Goal: Task Accomplishment & Management: Use online tool/utility

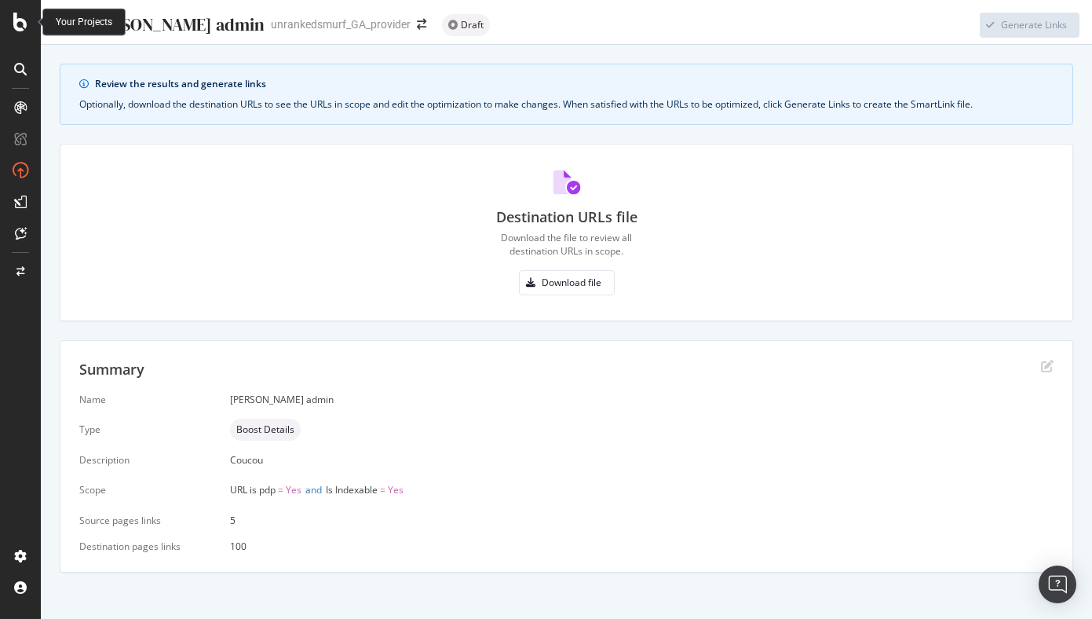
click at [8, 14] on div at bounding box center [21, 22] width 38 height 19
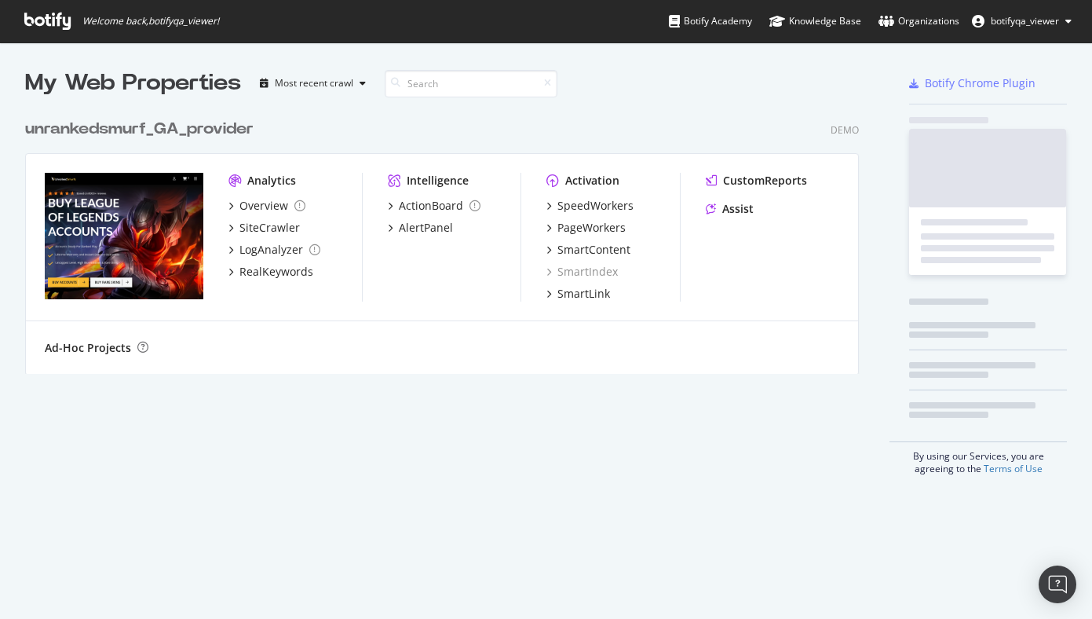
scroll to position [619, 1092]
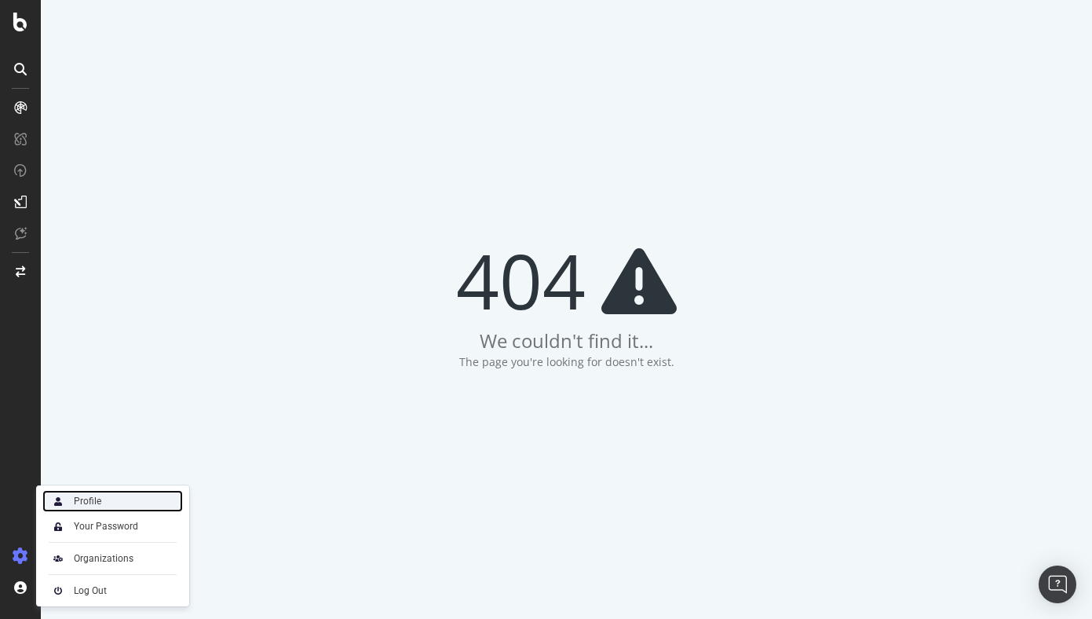
click at [79, 507] on div "Profile" at bounding box center [87, 501] width 27 height 13
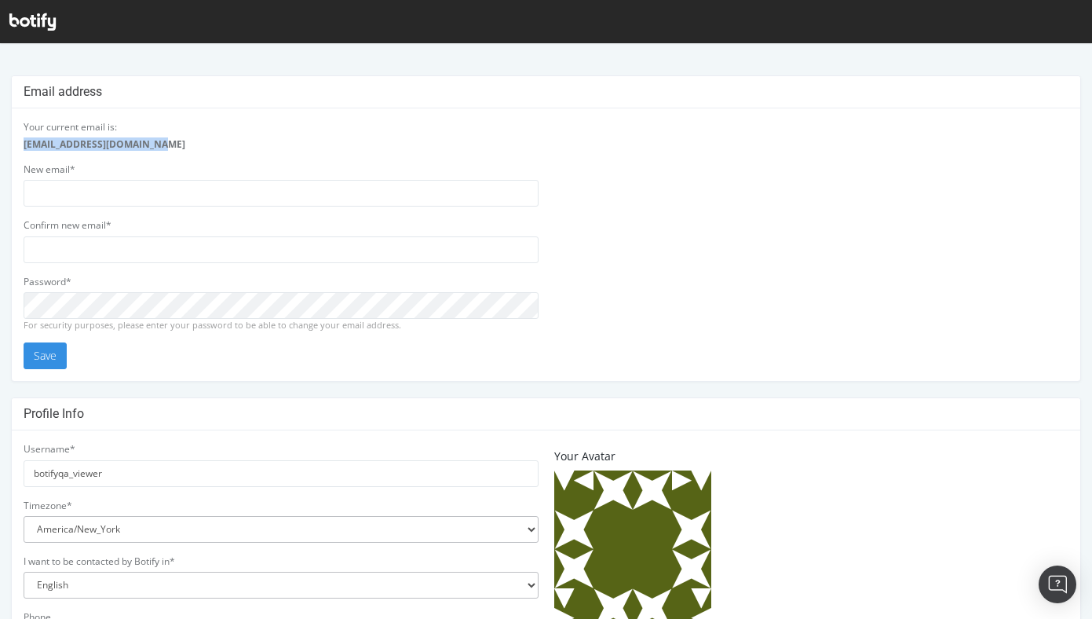
copy strong "botifyqa+viewer@gmail.com"
drag, startPoint x: 25, startPoint y: 145, endPoint x: 158, endPoint y: 145, distance: 132.7
click at [158, 145] on div "botifyqa+viewer@gmail.com" at bounding box center [281, 143] width 515 height 13
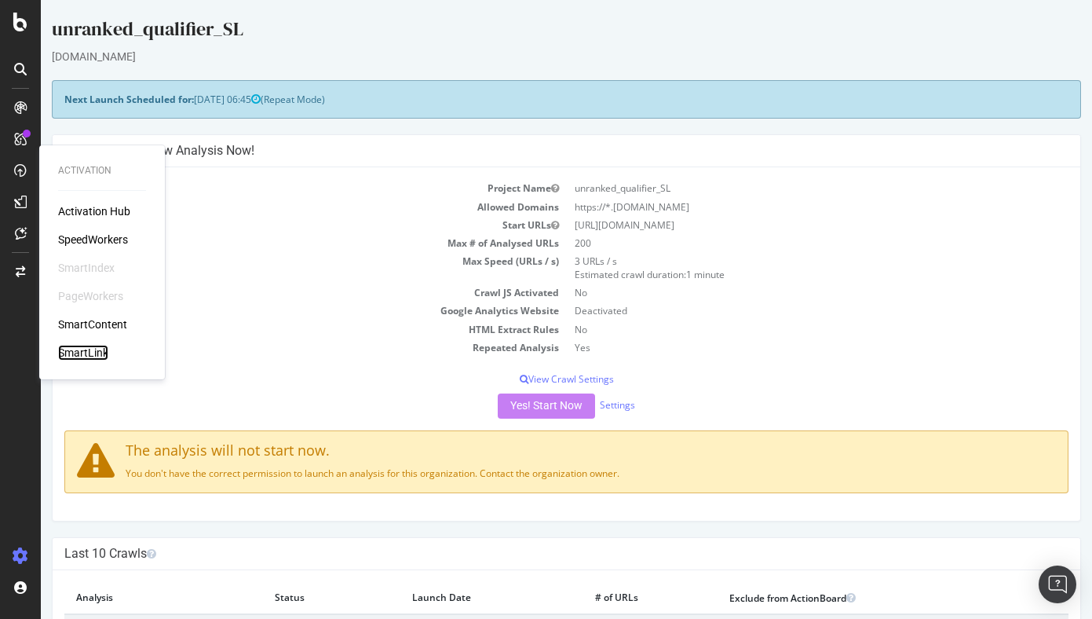
click at [84, 348] on div "SmartLink" at bounding box center [83, 353] width 50 height 16
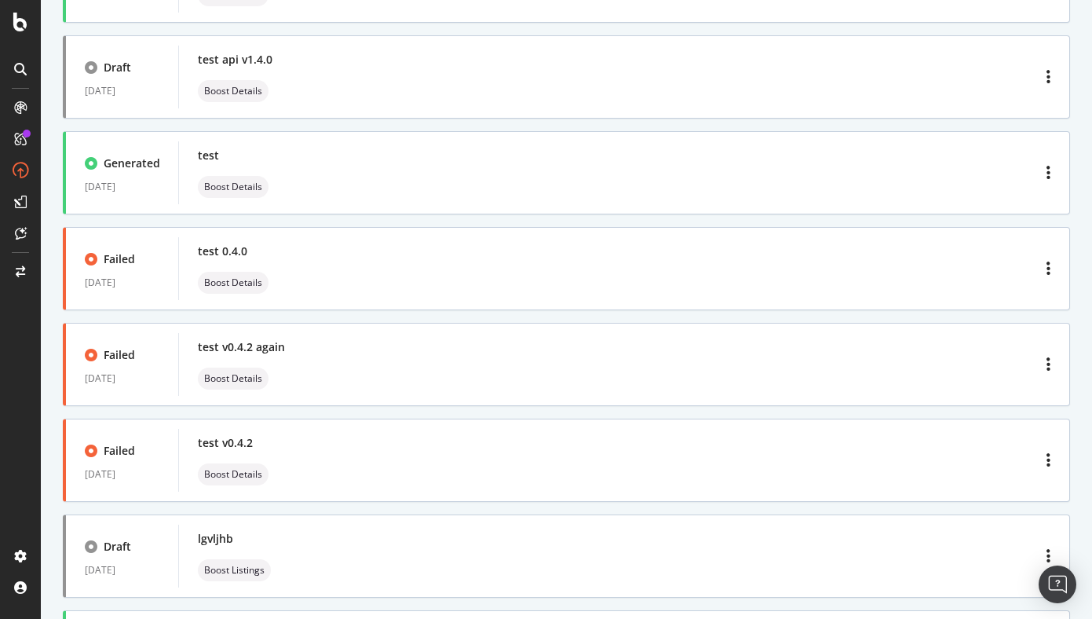
scroll to position [1487, 0]
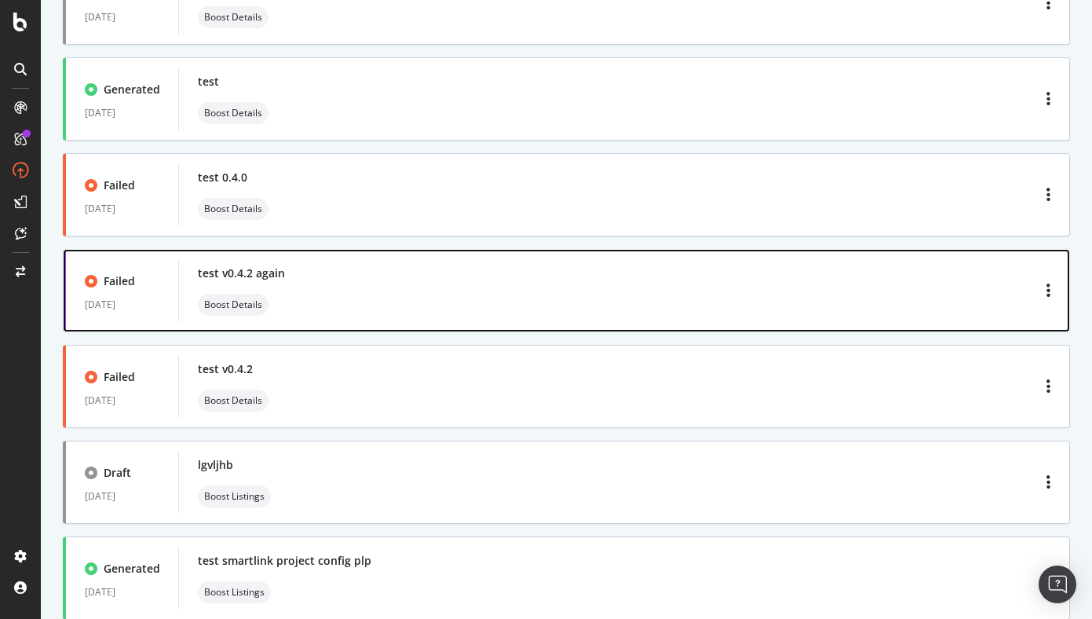
click at [327, 298] on div "test v0.4.2 again Boost Details" at bounding box center [624, 290] width 853 height 50
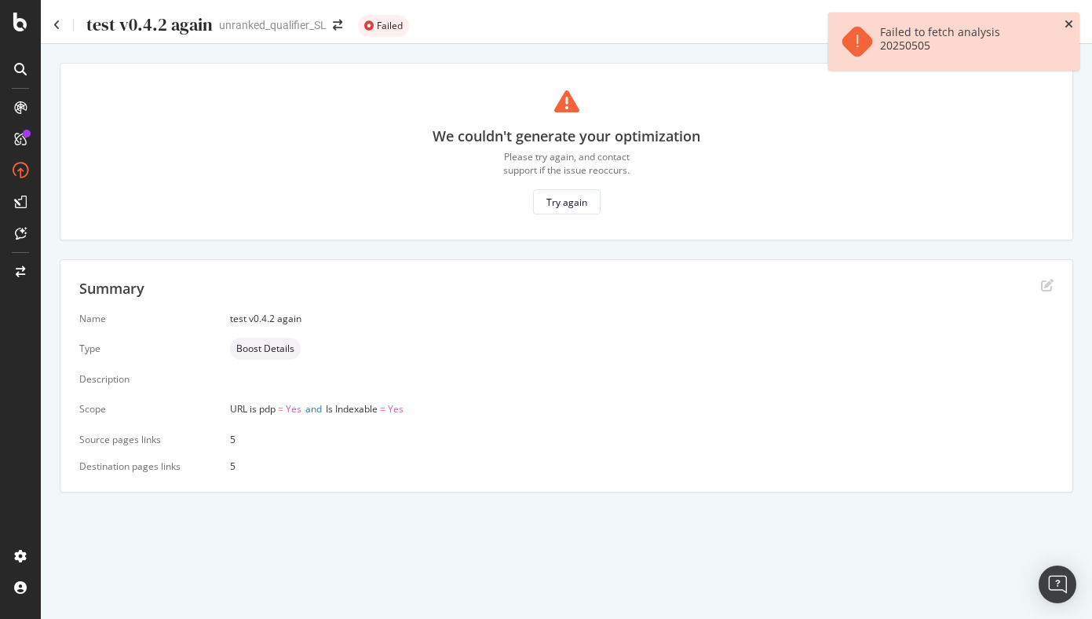
click at [1069, 21] on icon "close toast" at bounding box center [1069, 24] width 9 height 11
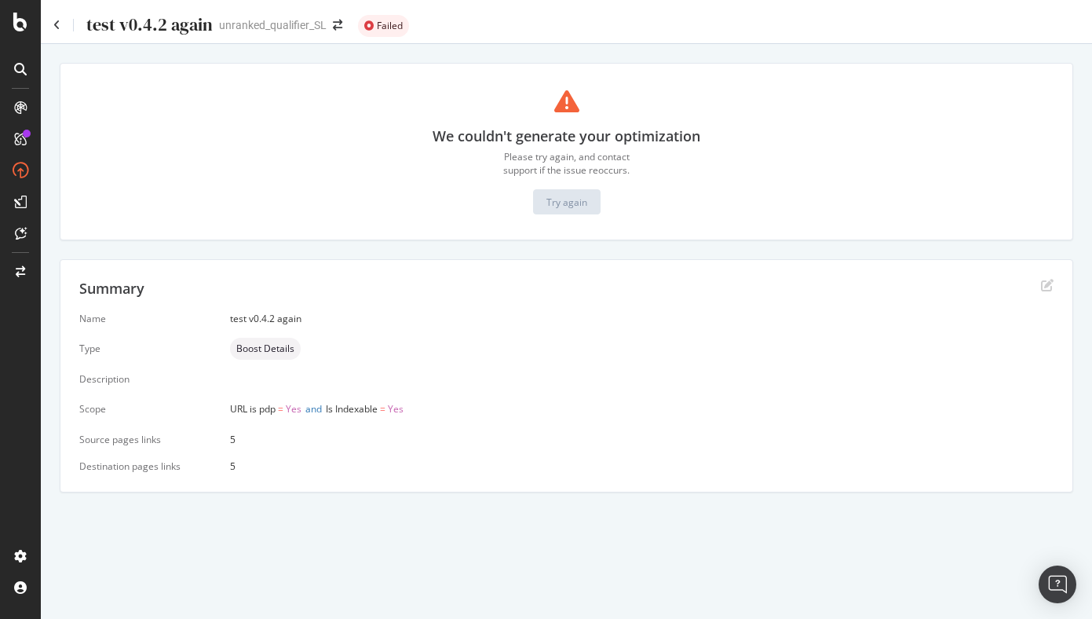
click at [379, 115] on div "We couldn't generate your optimization Please try again, and contact support if…" at bounding box center [566, 152] width 975 height 126
